Goal: Transaction & Acquisition: Purchase product/service

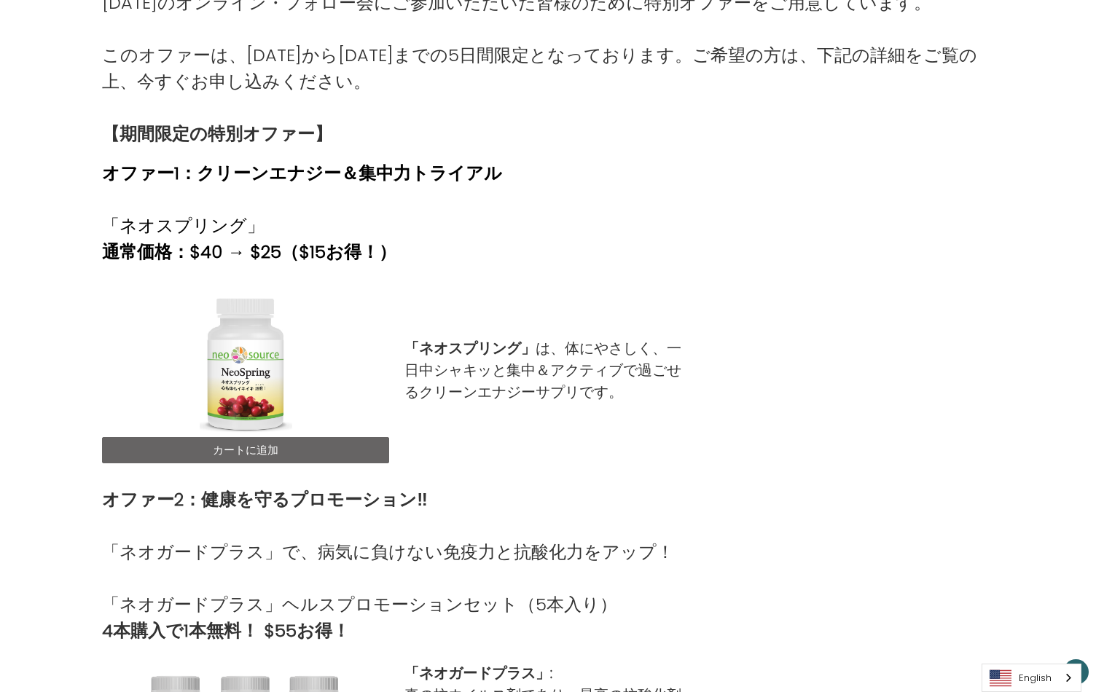
scroll to position [328, 0]
click at [239, 437] on link "カートに追加" at bounding box center [245, 450] width 287 height 26
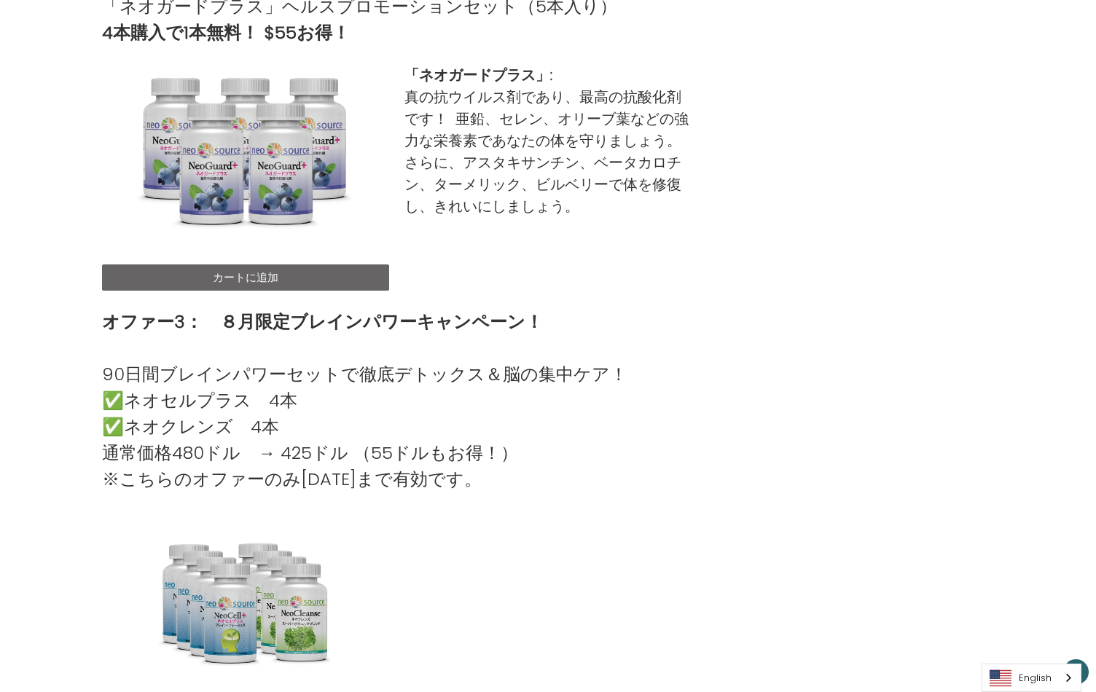
scroll to position [960, 0]
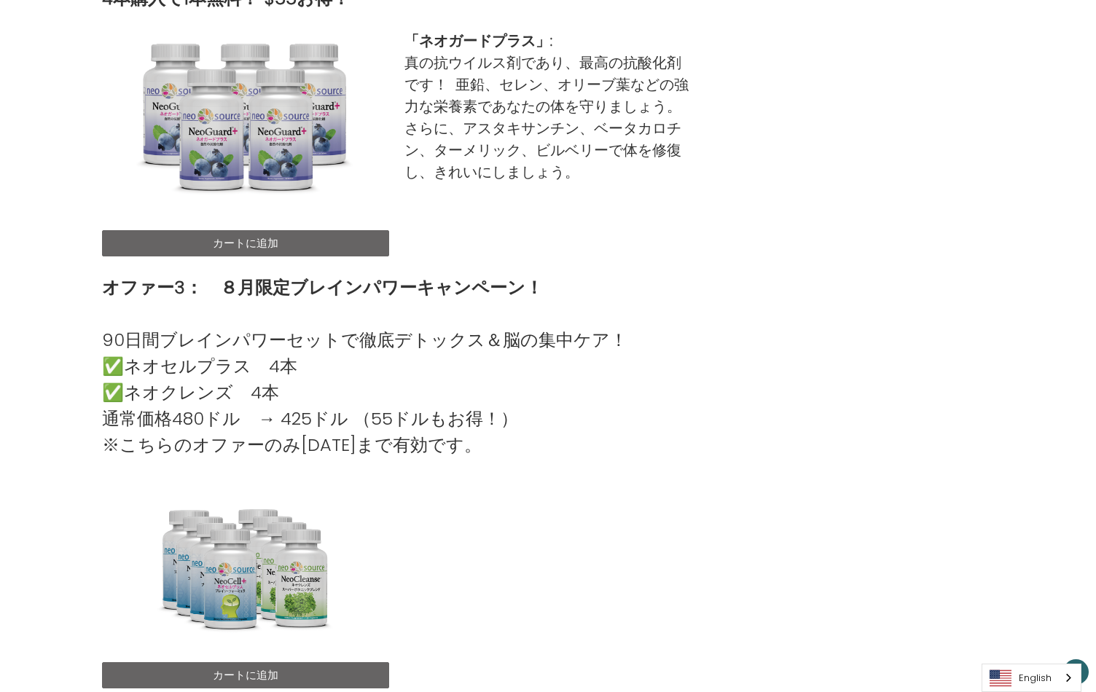
click at [256, 230] on link "カートに追加" at bounding box center [245, 243] width 287 height 26
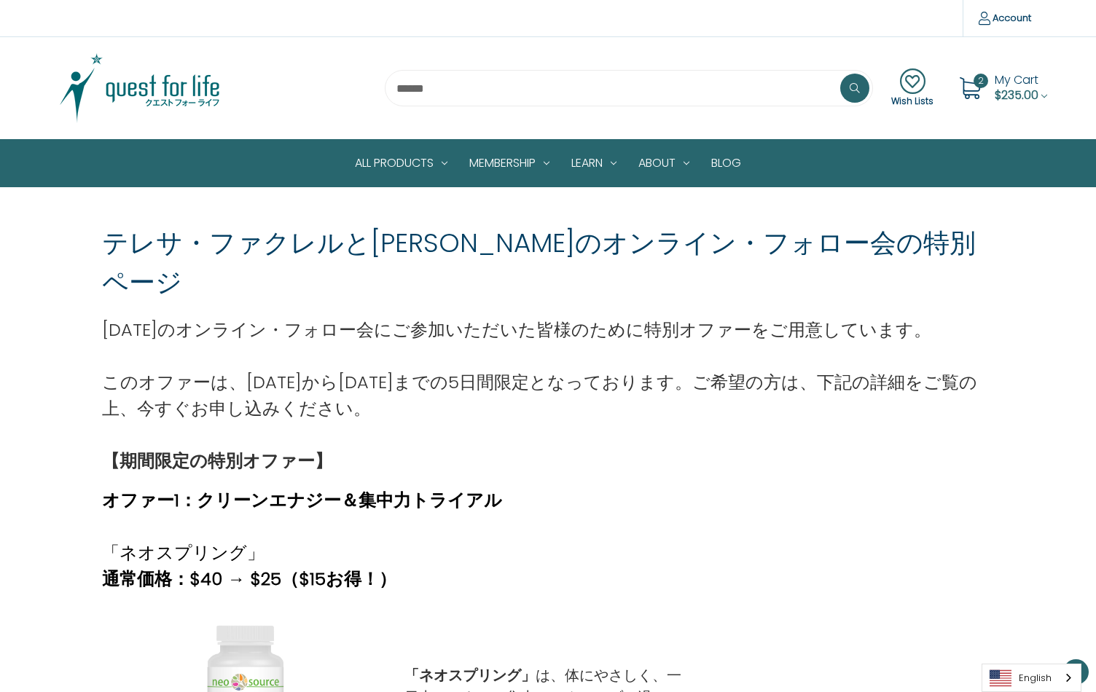
scroll to position [960, 0]
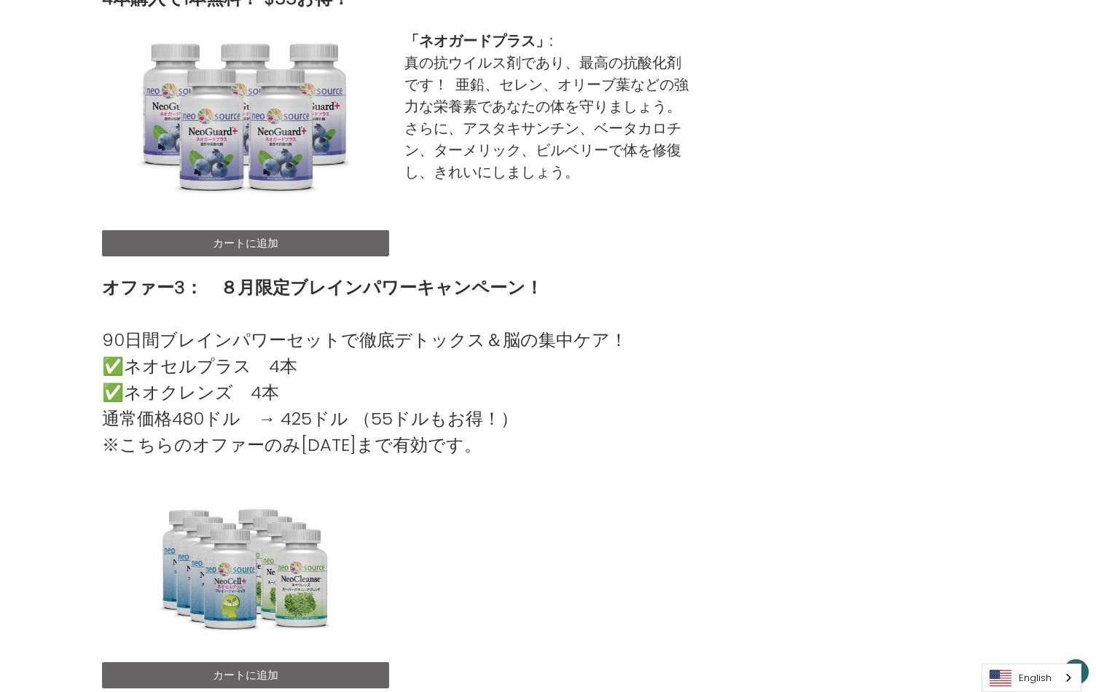
click at [275, 662] on link "カートに追加" at bounding box center [245, 675] width 287 height 26
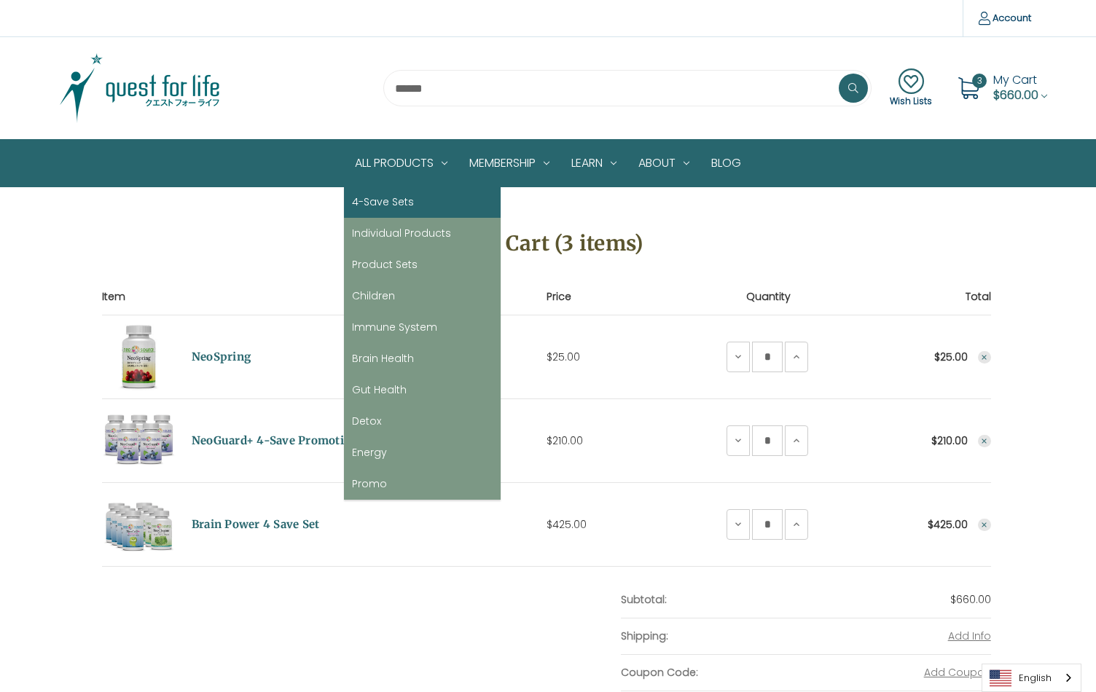
click at [390, 205] on link "4-Save Sets" at bounding box center [422, 202] width 157 height 31
